Goal: Entertainment & Leisure: Consume media (video, audio)

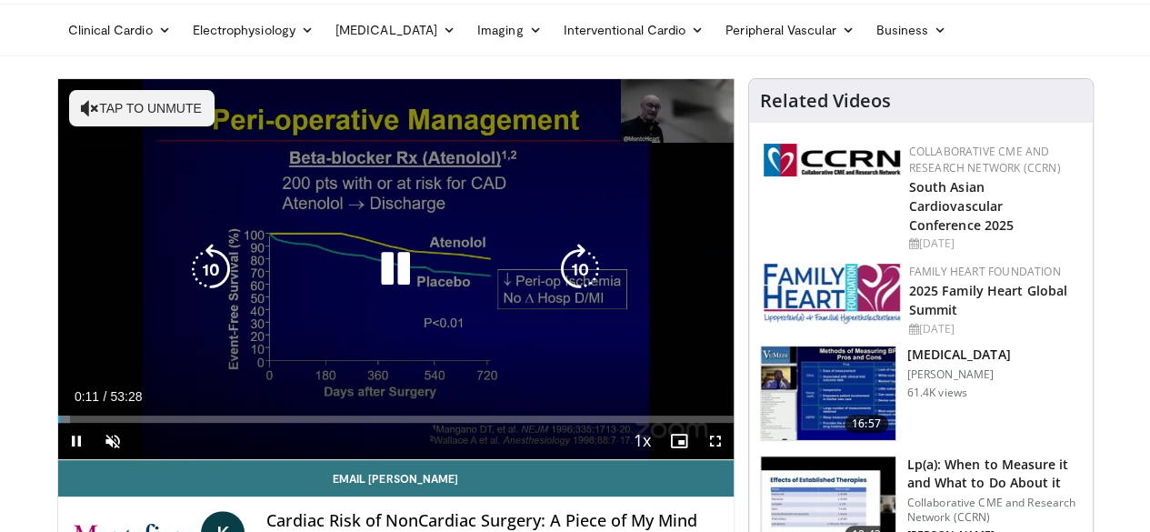
scroll to position [91, 0]
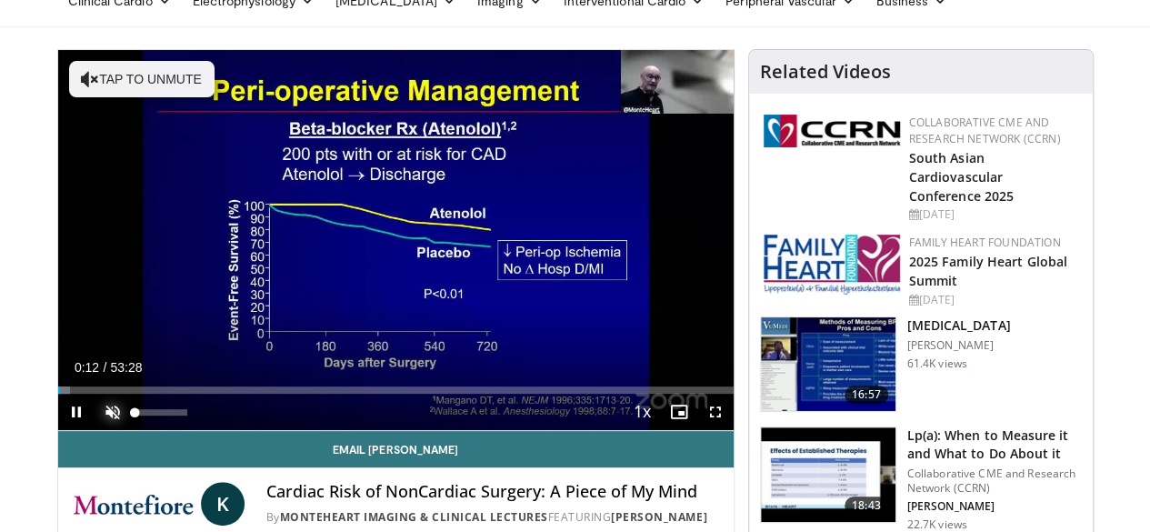
click at [95, 430] on span "Video Player" at bounding box center [113, 412] width 36 height 36
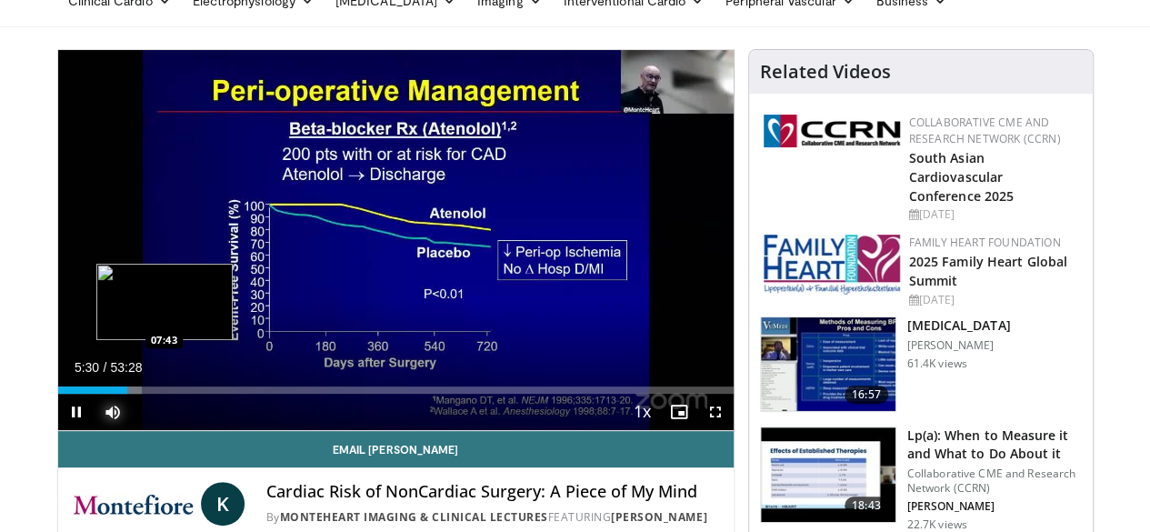
click at [118, 394] on div "Loaded : 12.45% 05:30 07:43" at bounding box center [395, 389] width 675 height 7
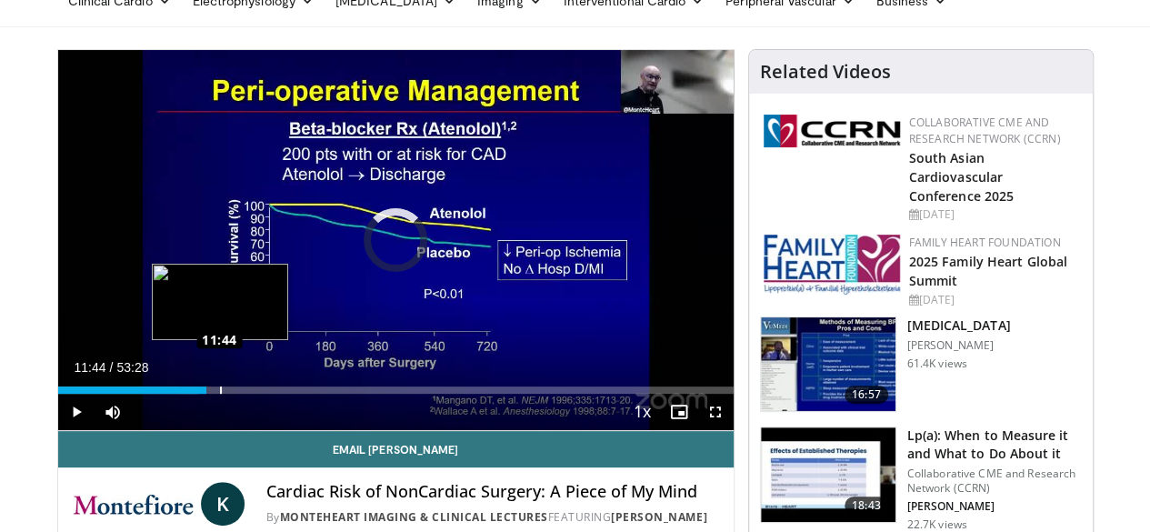
click at [174, 394] on div "Loaded : 20.85% 10:04 11:44" at bounding box center [395, 389] width 675 height 7
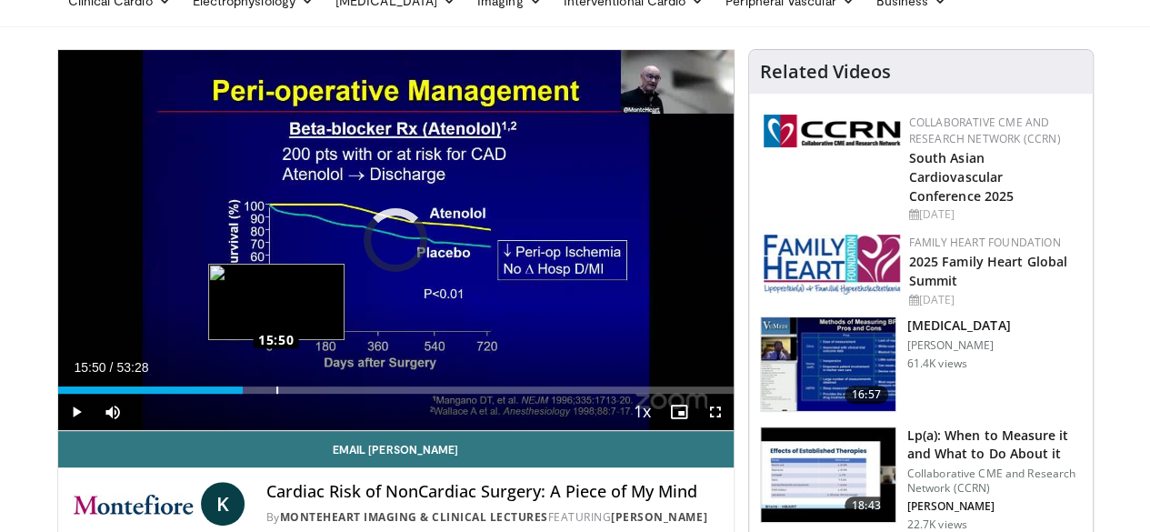
click at [229, 394] on div "Loaded : 0.00% 15:50 15:50" at bounding box center [395, 389] width 675 height 7
click at [258, 394] on div "Progress Bar" at bounding box center [265, 389] width 15 height 7
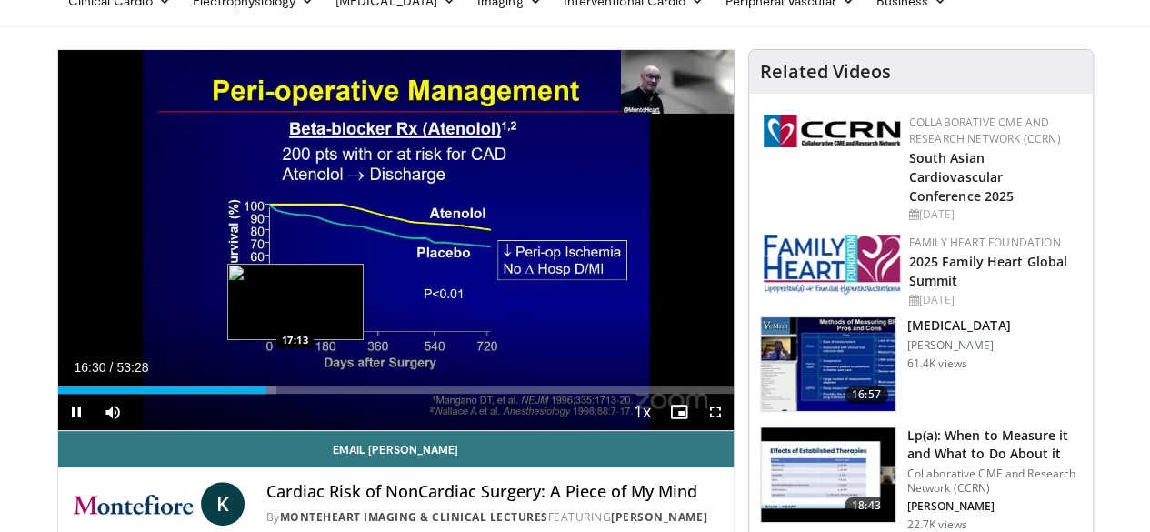
click at [249, 394] on div "Loaded : 32.37% 16:30 17:13" at bounding box center [395, 389] width 675 height 7
click at [260, 394] on div "Loaded : 34.55% 17:20 18:05" at bounding box center [395, 389] width 675 height 7
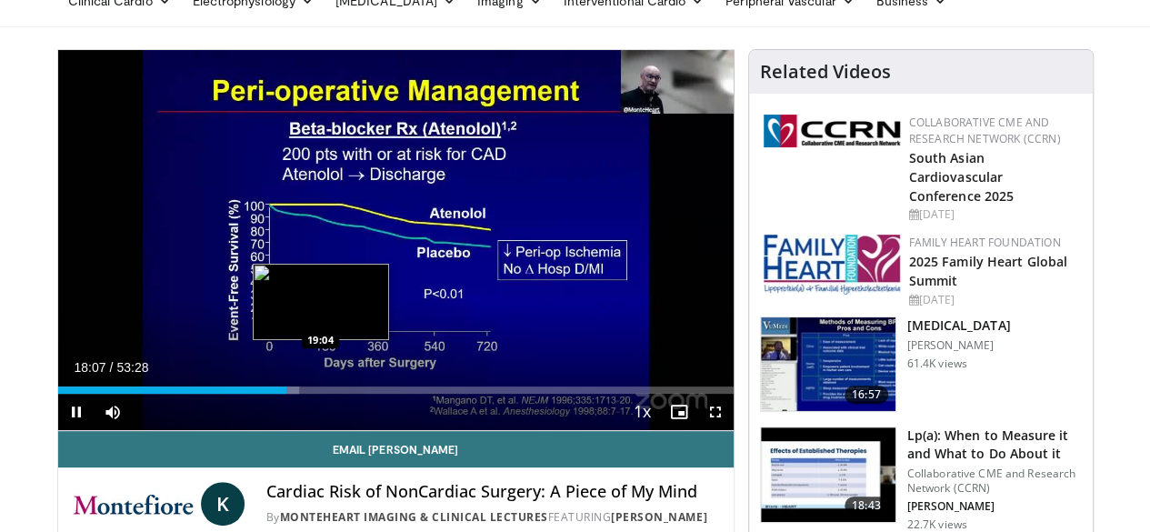
click at [275, 394] on div "Loaded : 35.79% 18:07 19:04" at bounding box center [395, 389] width 675 height 7
click at [299, 394] on div "Progress Bar" at bounding box center [306, 389] width 15 height 7
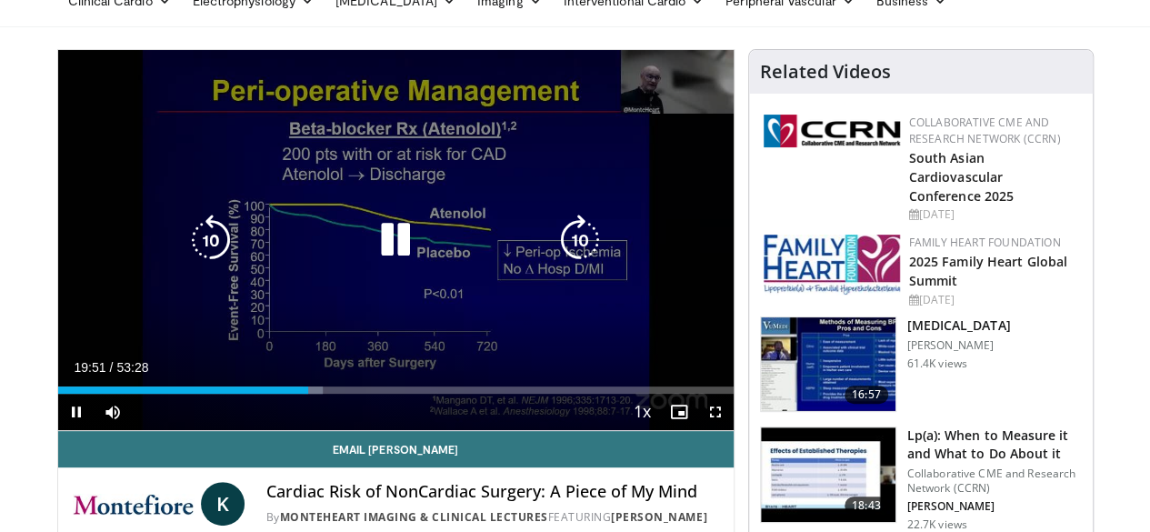
click at [300, 394] on div "Loaded : 39.21% 19:51 20:59" at bounding box center [395, 389] width 675 height 7
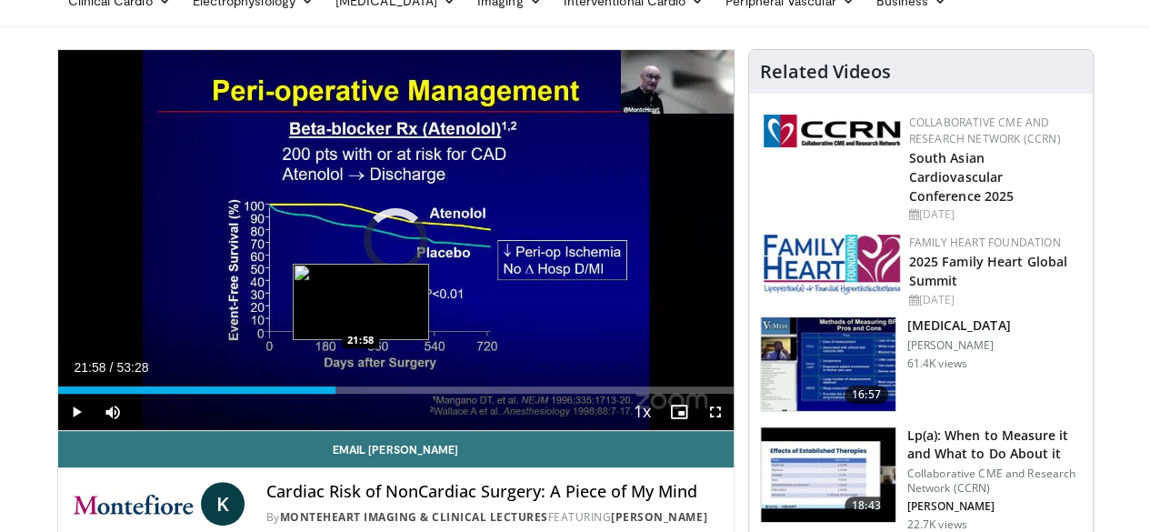
click at [315, 394] on div "Loaded : 41.08% 21:58 21:58" at bounding box center [395, 389] width 675 height 7
click at [329, 394] on div "Loaded : 43.02% 21:59 23:02" at bounding box center [395, 389] width 675 height 7
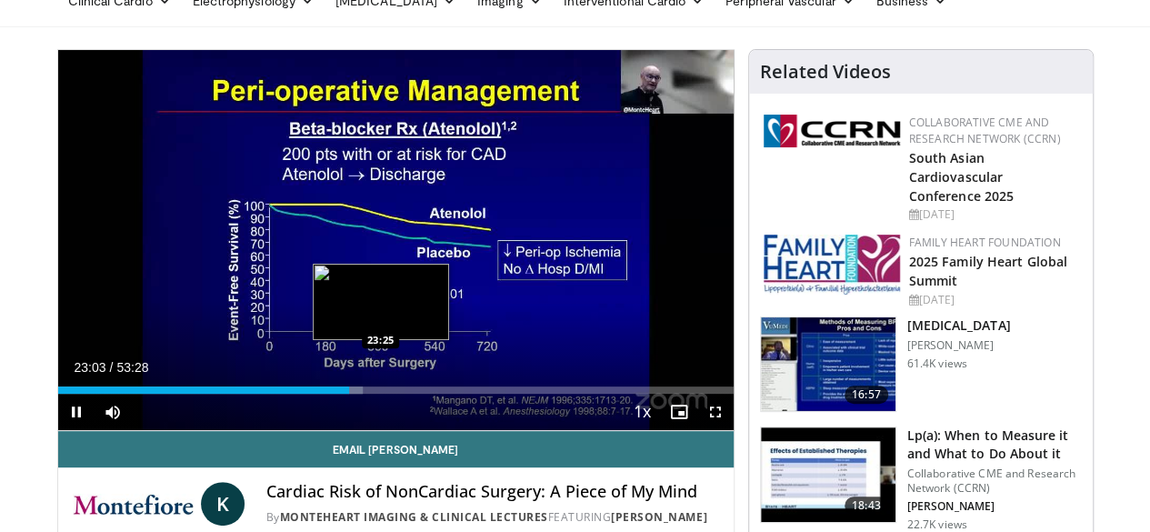
click at [335, 394] on div "Loaded : 45.13% 23:03 23:25" at bounding box center [395, 389] width 675 height 7
click at [351, 394] on div "Loaded : 46.06% 23:36 24:37" at bounding box center [395, 389] width 675 height 7
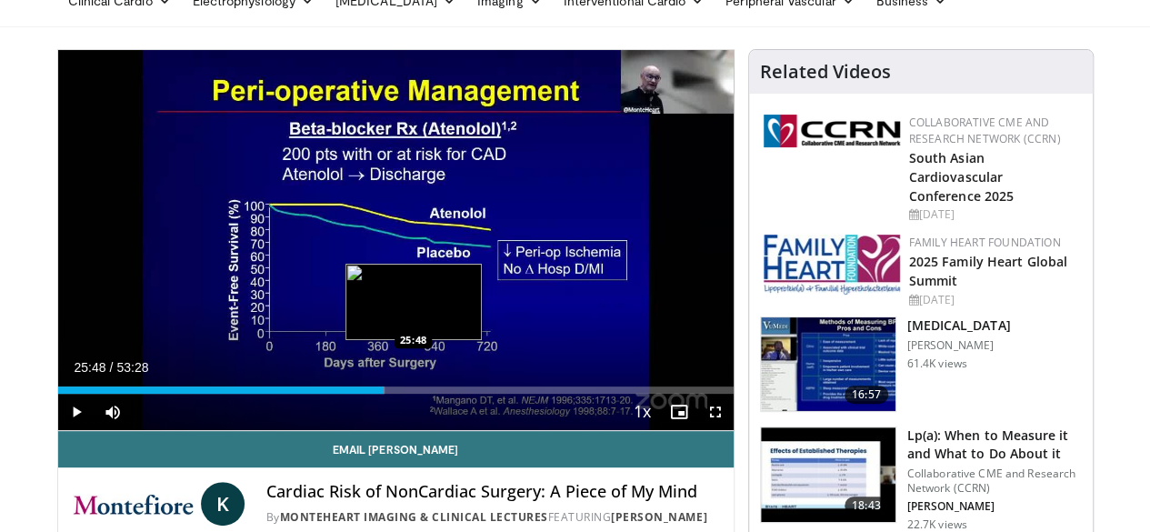
click at [367, 394] on div "Loaded : 48.32% 25:48 25:48" at bounding box center [395, 389] width 675 height 7
click at [378, 394] on div "Loaded : 50.42% 26:36 26:36" at bounding box center [395, 389] width 675 height 7
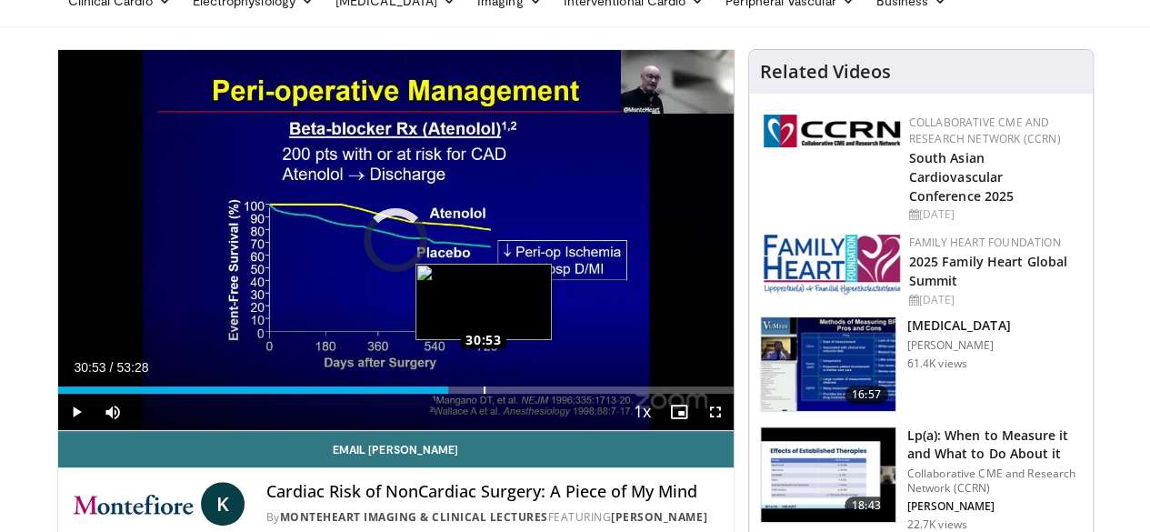
click at [437, 394] on div "Loaded : 0.00% 29:34 30:53" at bounding box center [395, 389] width 675 height 7
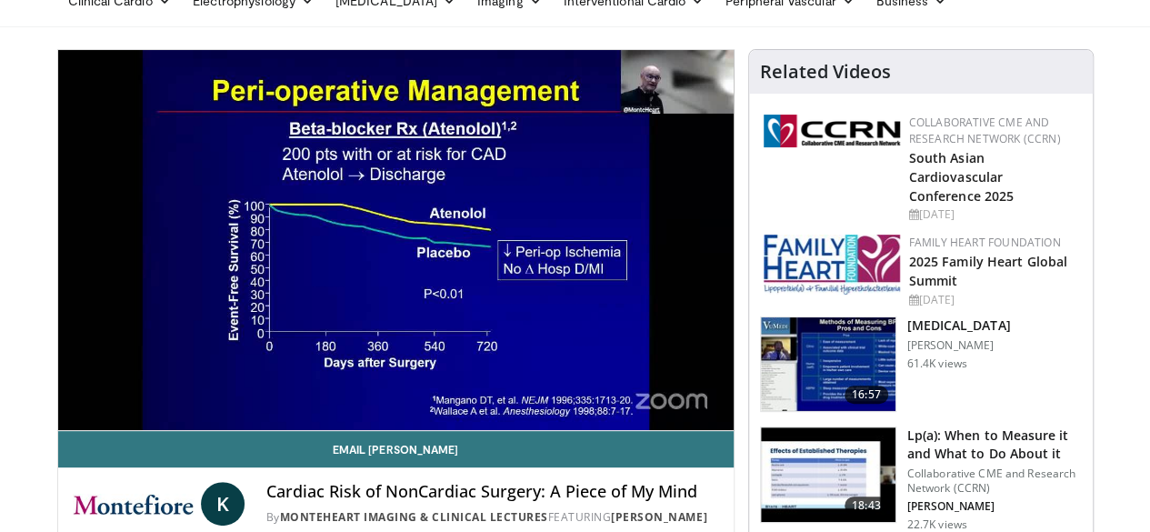
click at [471, 421] on div "10 seconds Tap to unmute" at bounding box center [395, 240] width 675 height 380
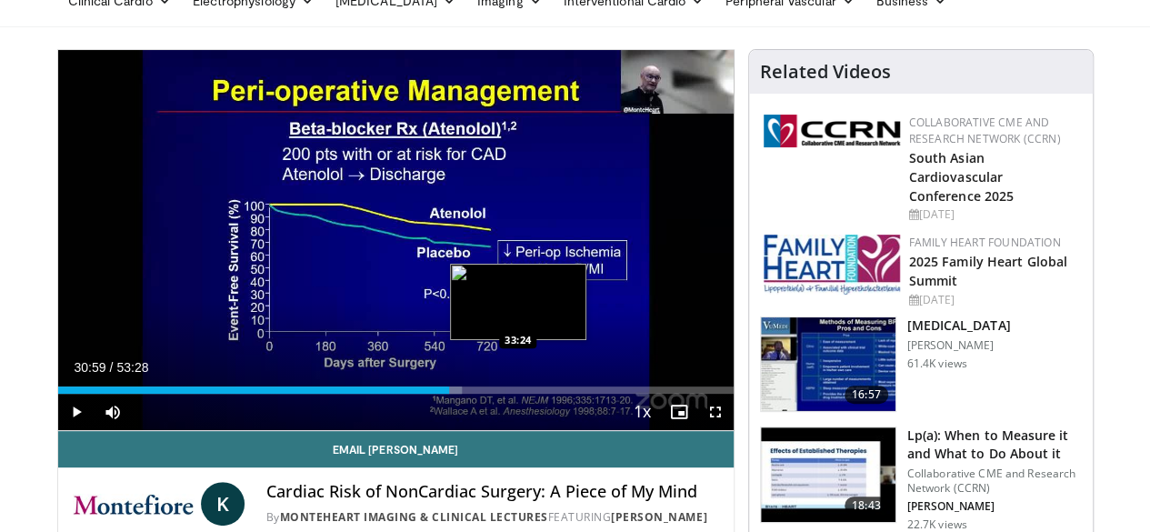
click at [471, 394] on div "Loaded : 59.85% 30:59 33:24" at bounding box center [395, 389] width 675 height 7
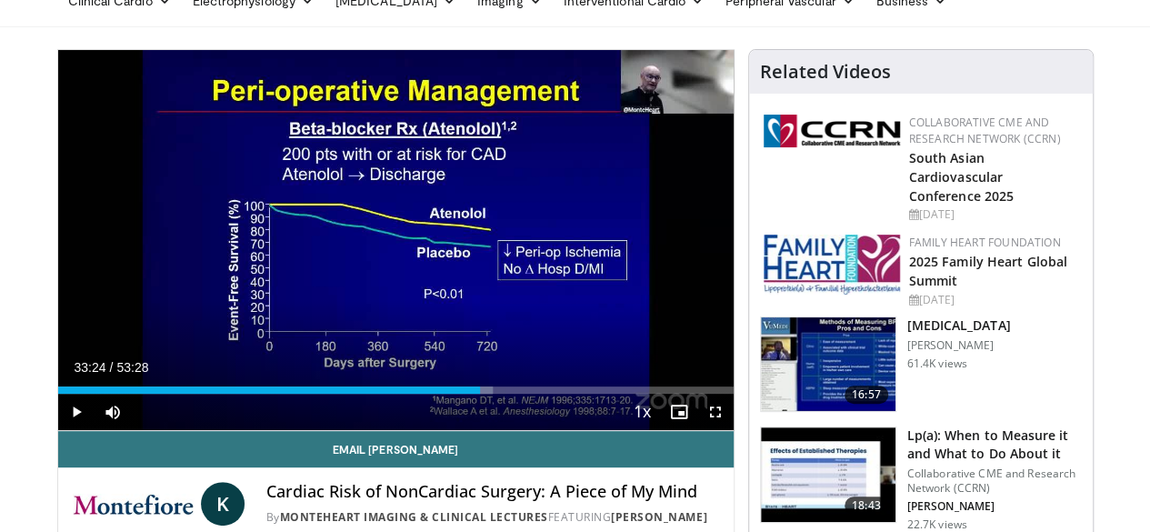
click at [465, 375] on div "Current Time 33:24 / Duration 53:28" at bounding box center [395, 367] width 675 height 16
click at [58, 430] on span "Video Player" at bounding box center [76, 412] width 36 height 36
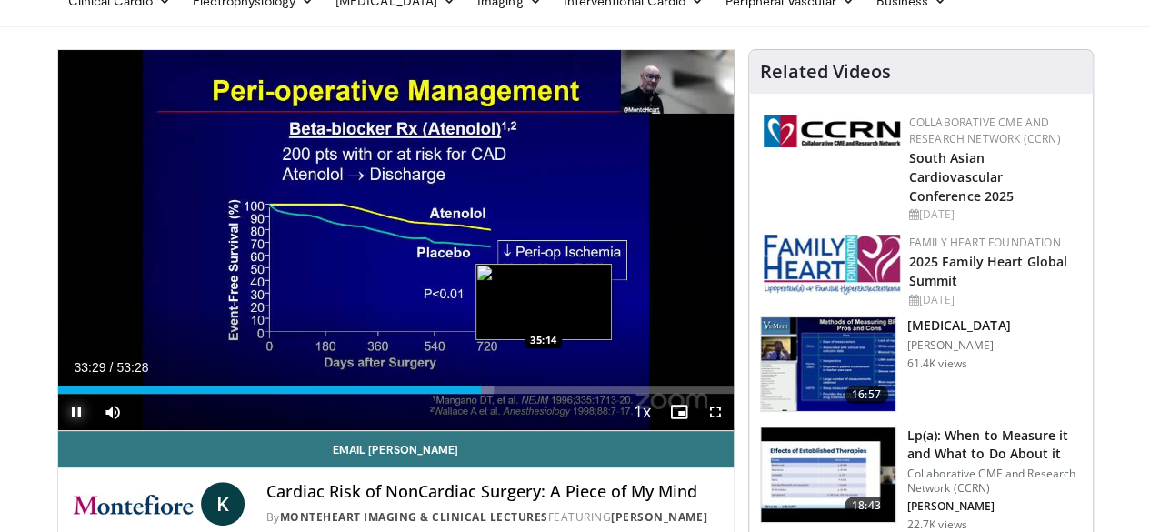
click at [497, 394] on div "Loaded : 64.53% 33:29 35:14" at bounding box center [395, 389] width 675 height 7
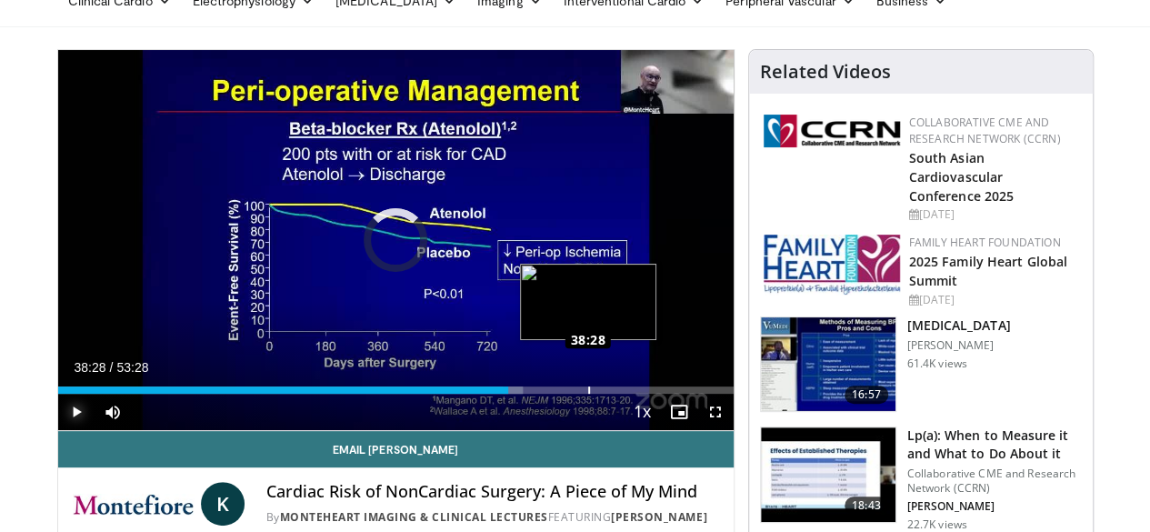
click at [542, 394] on div "Loaded : 68.78% 35:41 38:28" at bounding box center [395, 389] width 675 height 7
click at [571, 394] on div "Loaded : 74.07% 38:32 40:35" at bounding box center [395, 389] width 675 height 7
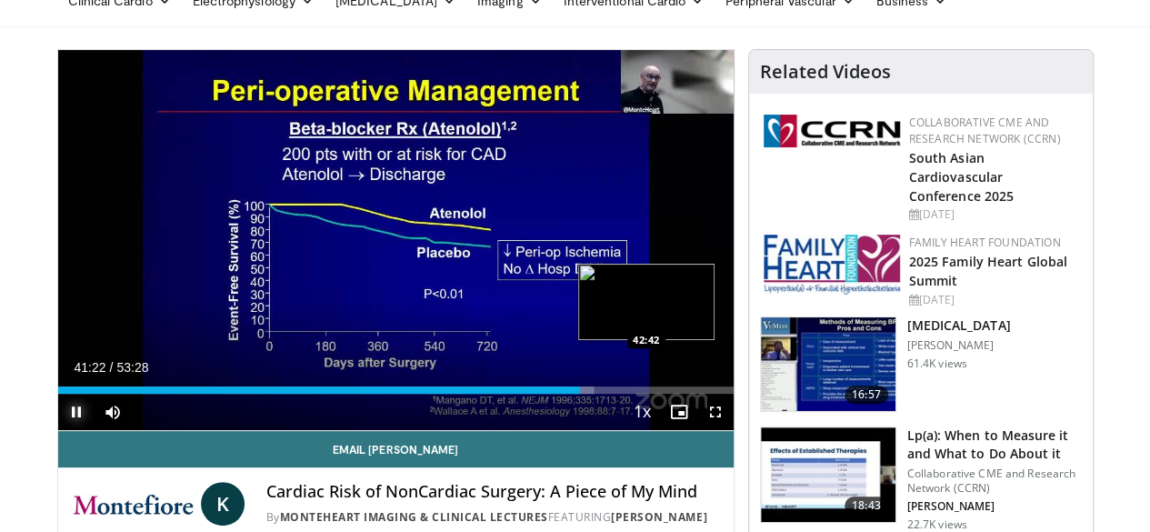
click at [600, 394] on div "Loaded : 79.36% 41:22 42:42" at bounding box center [395, 389] width 675 height 7
click at [615, 425] on div "10 seconds Tap to unmute" at bounding box center [395, 240] width 675 height 380
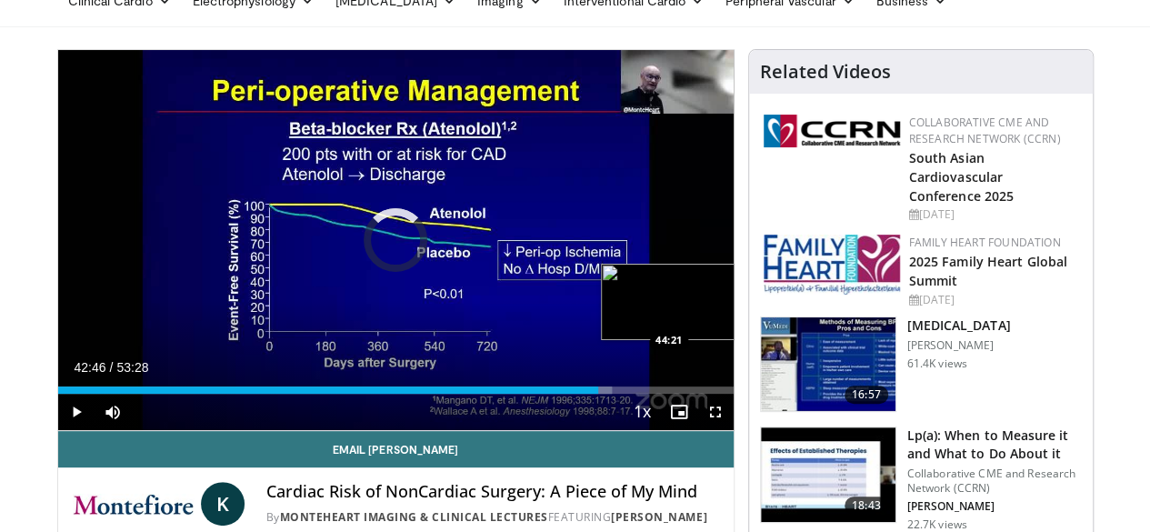
click at [622, 394] on div "Loaded : 81.98% 42:46 44:21" at bounding box center [395, 389] width 675 height 7
click at [645, 394] on div "Loaded : 84.97% 44:21 45:56" at bounding box center [395, 389] width 675 height 7
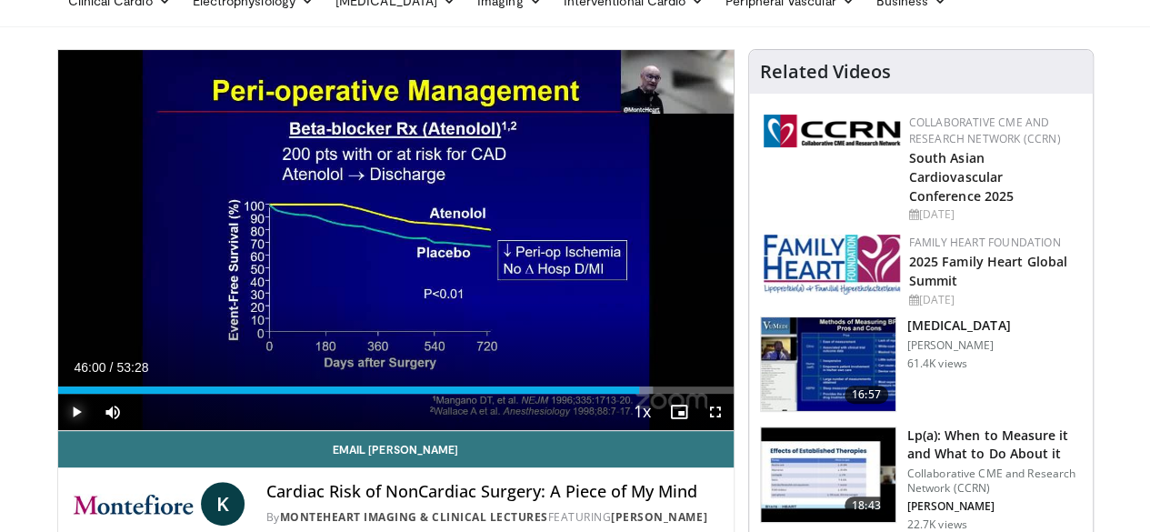
click at [58, 430] on span "Video Player" at bounding box center [76, 412] width 36 height 36
click at [638, 394] on div "Loaded : 88.08% 46:01 45:32" at bounding box center [395, 389] width 675 height 7
click at [627, 394] on div "45:34" at bounding box center [345, 389] width 575 height 7
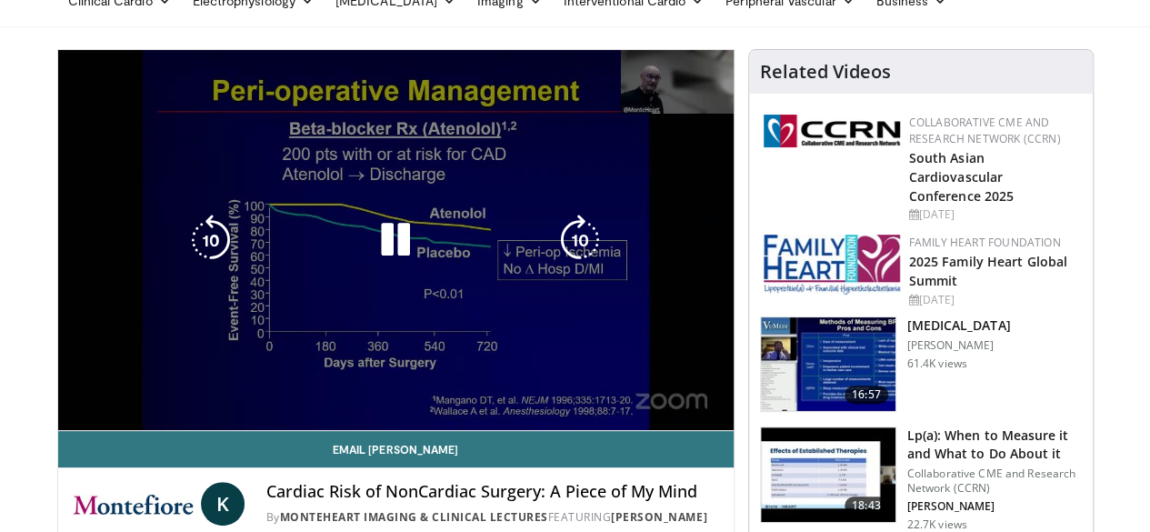
click at [719, 421] on video-js "**********" at bounding box center [395, 240] width 675 height 381
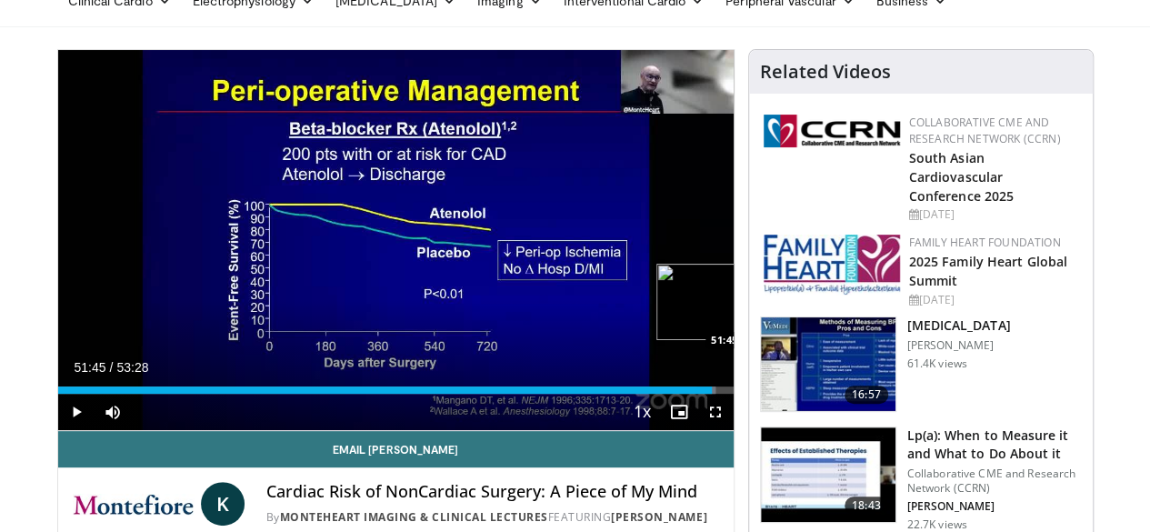
click at [724, 394] on div "Loaded : 97.42% 51:00 51:45" at bounding box center [395, 389] width 675 height 7
click at [731, 394] on div "Loaded : 98.82% 51:49 52:16" at bounding box center [395, 389] width 675 height 7
click at [731, 394] on div "Progress Bar" at bounding box center [721, 389] width 19 height 7
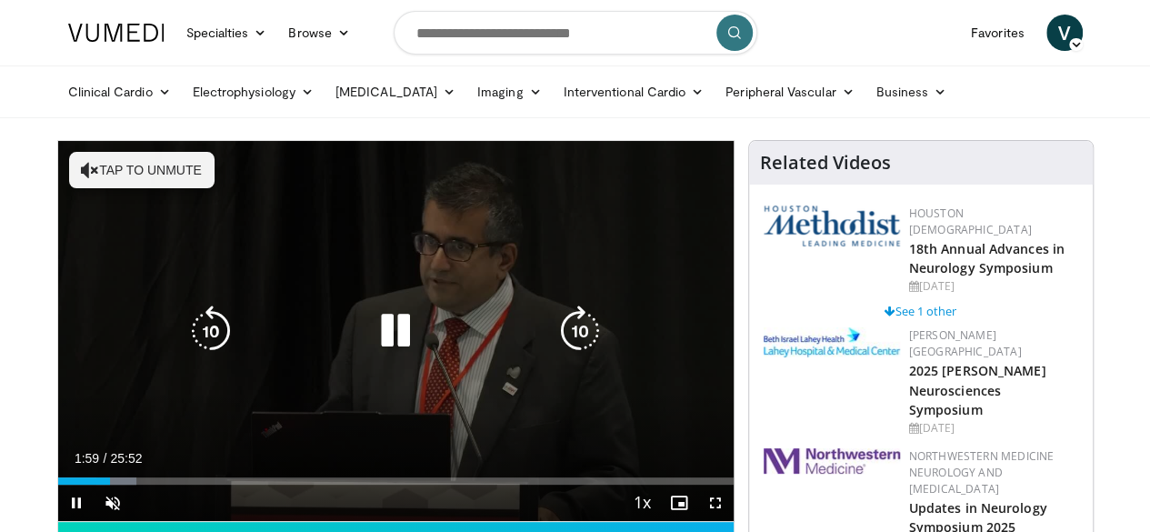
scroll to position [91, 0]
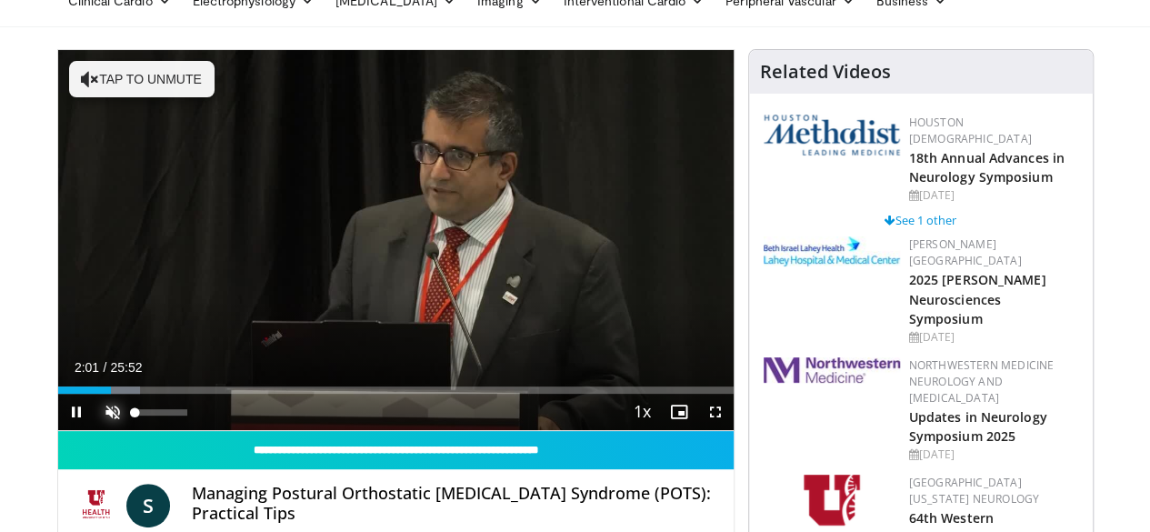
click at [95, 430] on span "Video Player" at bounding box center [113, 412] width 36 height 36
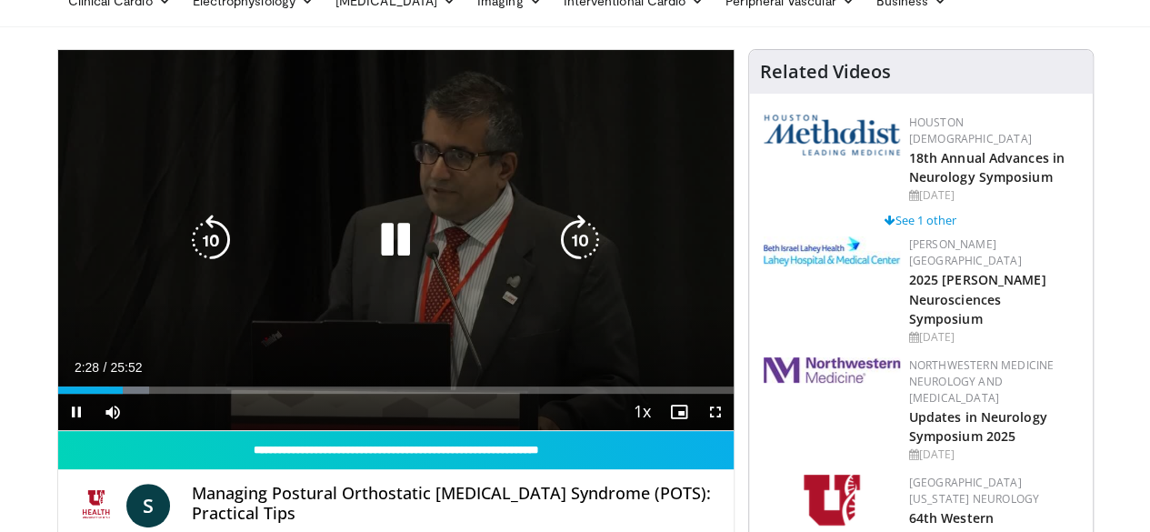
click at [391, 254] on icon "Video Player" at bounding box center [395, 240] width 51 height 51
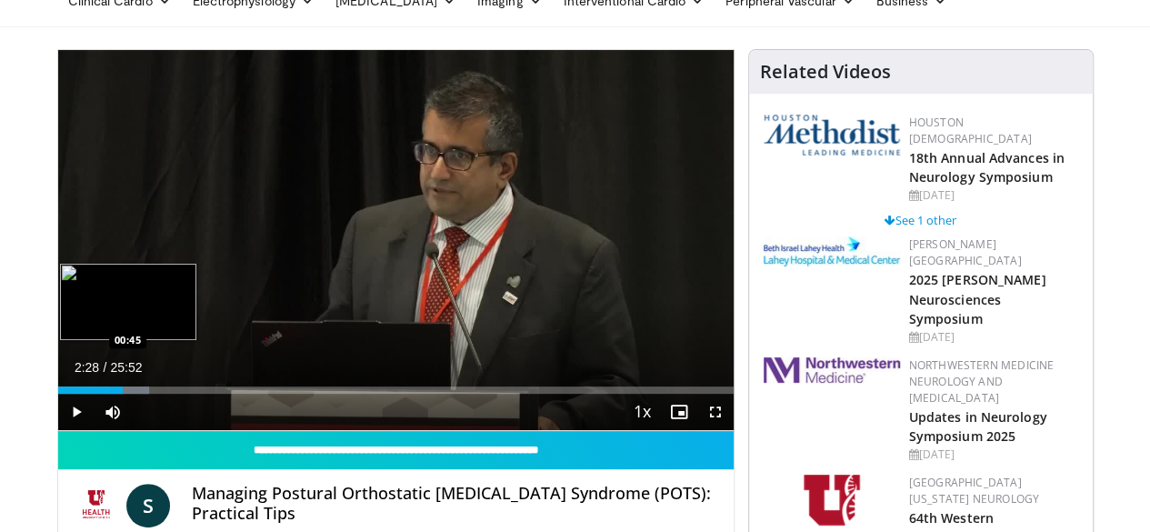
click at [58, 394] on div "02:28" at bounding box center [90, 389] width 65 height 7
click at [58, 394] on div "00:45" at bounding box center [68, 389] width 20 height 7
click at [58, 394] on div "00:24" at bounding box center [63, 389] width 11 height 7
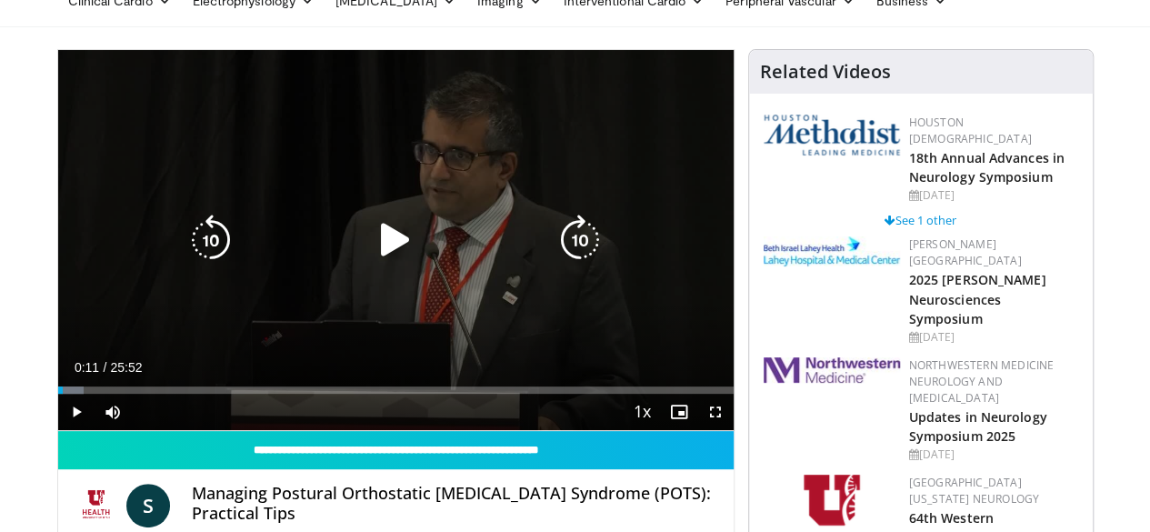
click at [371, 254] on icon "Video Player" at bounding box center [395, 240] width 51 height 51
click at [376, 252] on icon "Video Player" at bounding box center [395, 240] width 51 height 51
